Goal: Download file/media

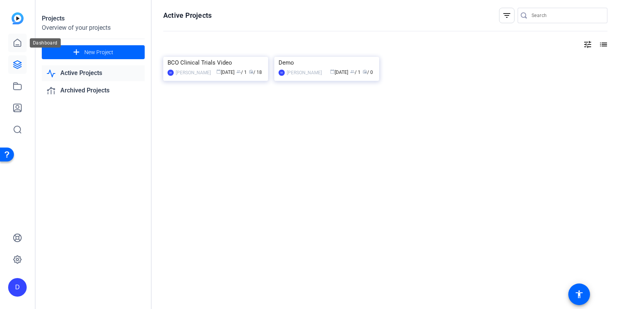
click at [17, 46] on icon at bounding box center [17, 42] width 7 height 7
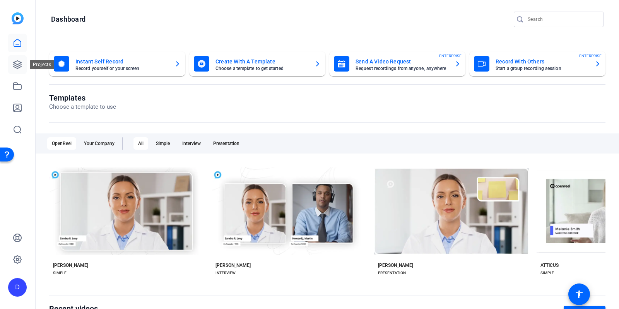
click at [18, 66] on icon at bounding box center [18, 65] width 8 height 8
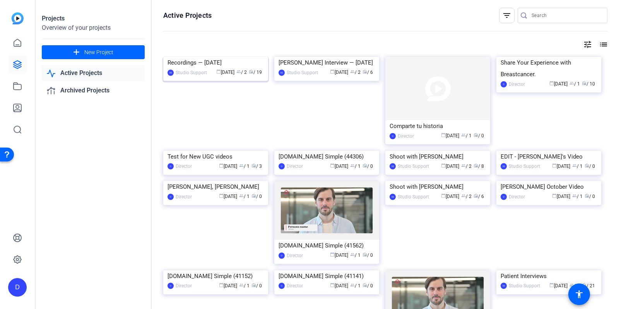
click at [185, 57] on img at bounding box center [215, 57] width 105 height 0
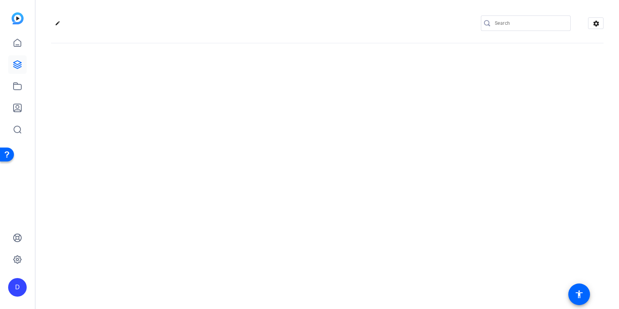
click at [185, 88] on div "edit settings" at bounding box center [327, 154] width 583 height 309
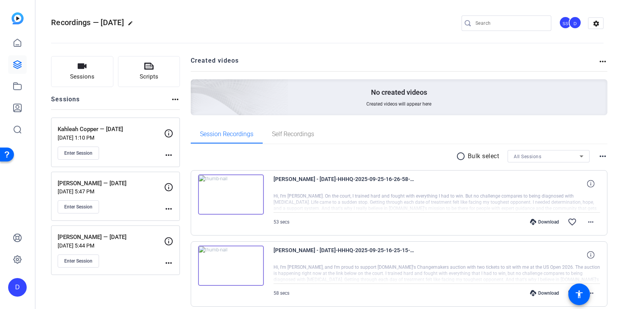
click at [260, 29] on openreel-divider-bar at bounding box center [327, 41] width 553 height 24
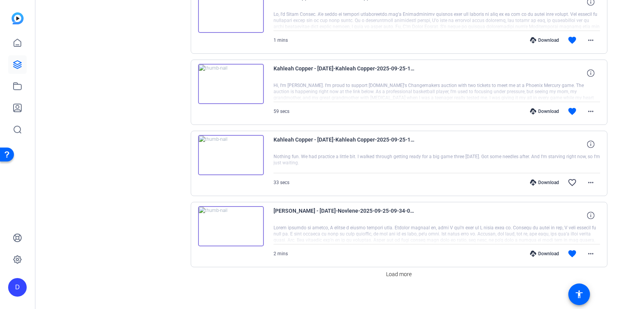
scroll to position [610, 0]
click at [390, 272] on span at bounding box center [399, 273] width 32 height 19
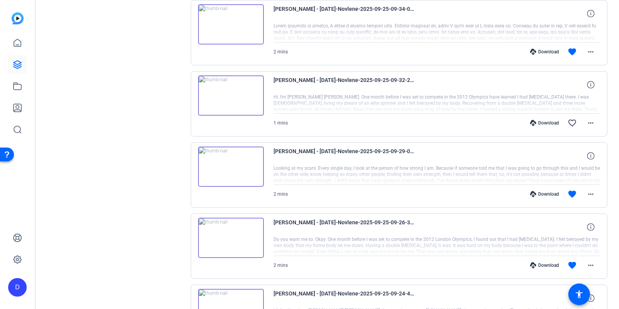
scroll to position [819, 0]
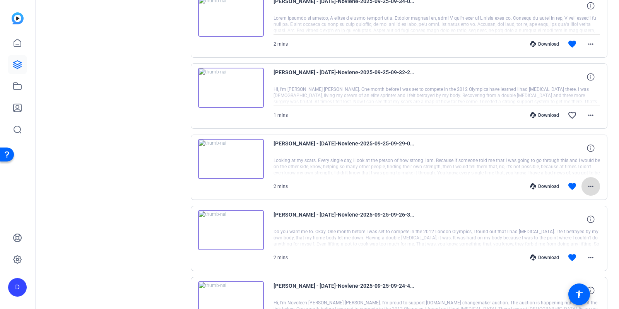
click at [590, 182] on mat-icon "more_horiz" at bounding box center [590, 186] width 9 height 9
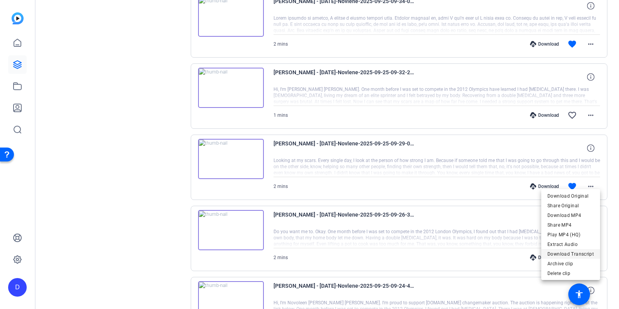
click at [572, 254] on span "Download Transcript" at bounding box center [570, 253] width 46 height 9
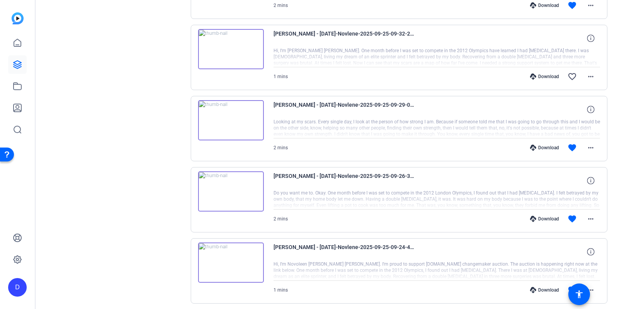
scroll to position [860, 0]
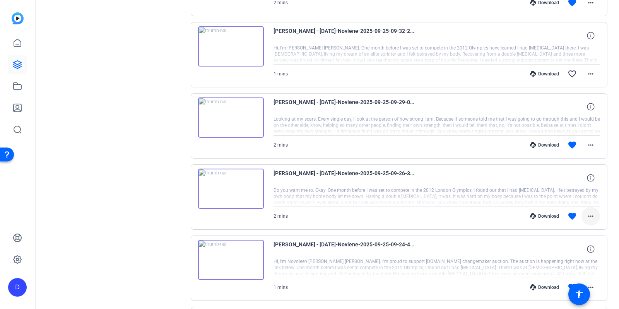
click at [593, 212] on mat-icon "more_horiz" at bounding box center [590, 216] width 9 height 9
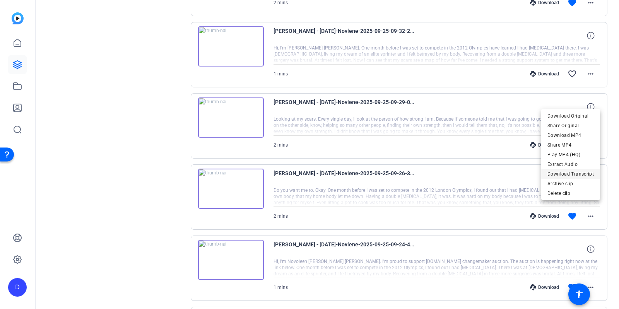
click at [579, 174] on span "Download Transcript" at bounding box center [570, 173] width 46 height 9
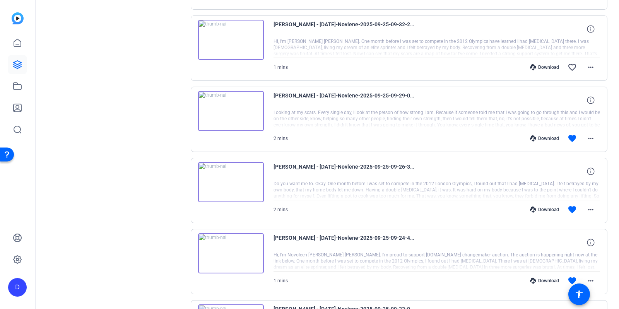
scroll to position [866, 0]
click at [591, 135] on mat-icon "more_horiz" at bounding box center [590, 139] width 9 height 9
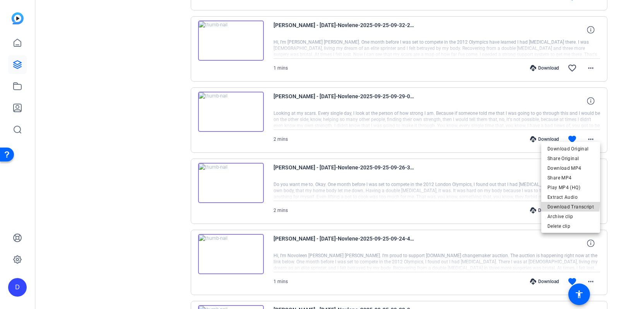
click at [569, 204] on span "Download Transcript" at bounding box center [570, 206] width 46 height 9
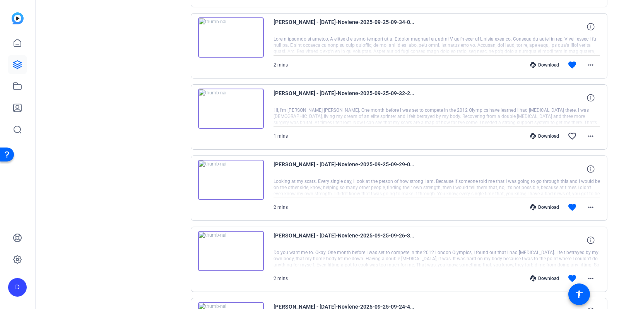
scroll to position [796, 0]
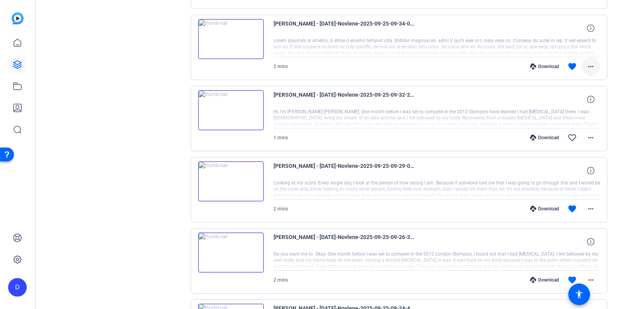
click at [595, 62] on mat-icon "more_horiz" at bounding box center [590, 66] width 9 height 9
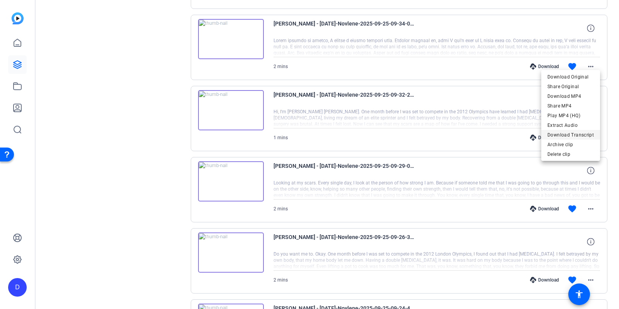
click at [573, 137] on span "Download Transcript" at bounding box center [570, 134] width 46 height 9
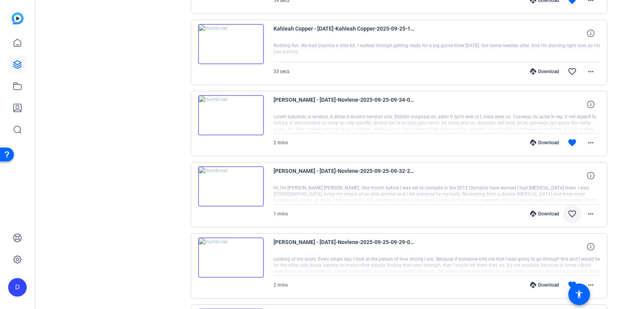
scroll to position [718, 0]
